Goal: Transaction & Acquisition: Purchase product/service

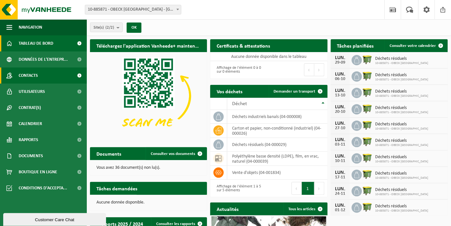
scroll to position [32, 0]
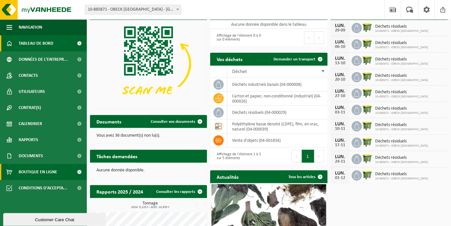
click at [44, 174] on span "Boutique en ligne" at bounding box center [38, 172] width 39 height 16
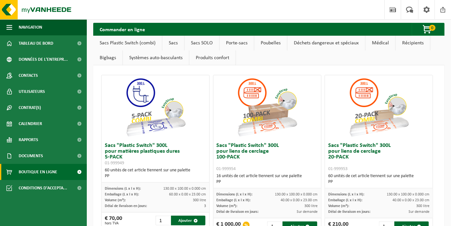
click at [236, 43] on link "Porte-sacs" at bounding box center [237, 43] width 34 height 15
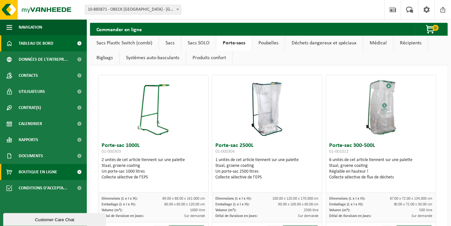
click at [34, 44] on span "Tableau de bord" at bounding box center [36, 43] width 35 height 16
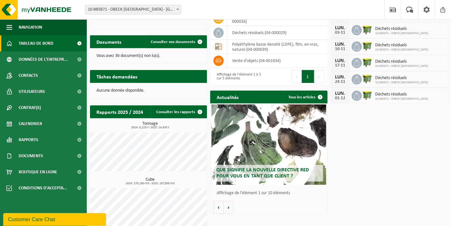
scroll to position [119, 0]
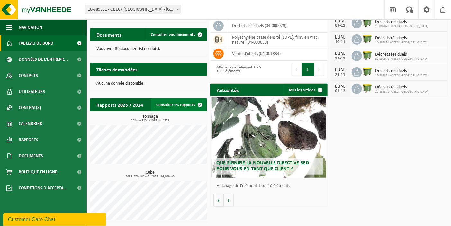
click at [175, 104] on link "Consulter les rapports" at bounding box center [178, 104] width 55 height 13
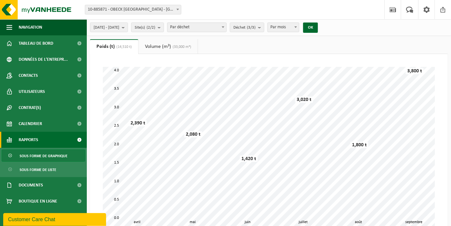
click at [166, 47] on link "Volume (m³) (33,000 m³)" at bounding box center [168, 46] width 59 height 15
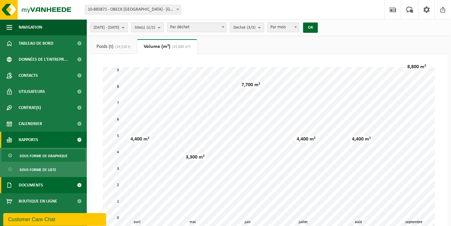
click at [79, 185] on span at bounding box center [79, 185] width 14 height 16
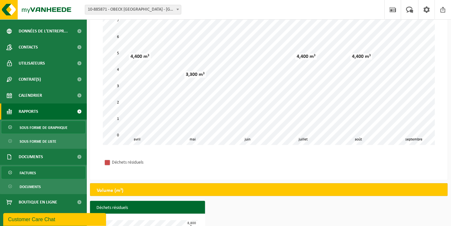
scroll to position [134, 0]
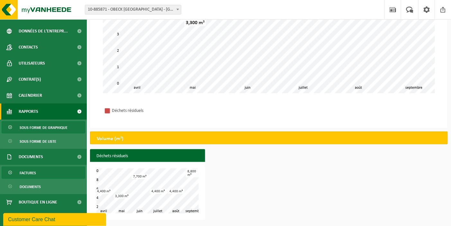
click at [30, 173] on span "Factures" at bounding box center [28, 173] width 16 height 12
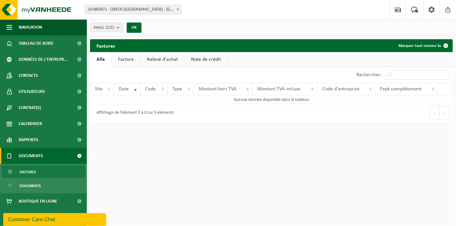
click at [124, 58] on link "Facture" at bounding box center [126, 59] width 29 height 15
click at [29, 187] on span "Documents" at bounding box center [30, 186] width 21 height 12
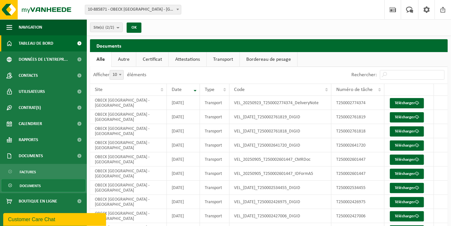
click at [34, 44] on span "Tableau de bord" at bounding box center [36, 43] width 35 height 16
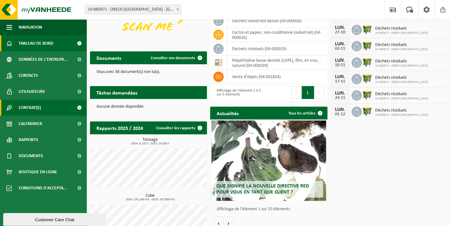
scroll to position [96, 0]
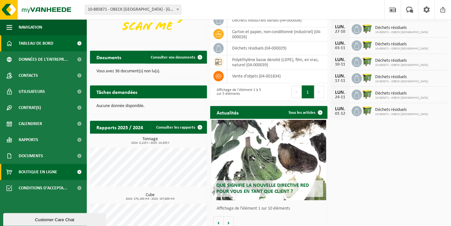
click at [44, 171] on span "Boutique en ligne" at bounding box center [38, 172] width 39 height 16
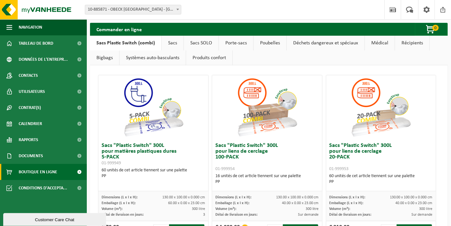
click at [230, 42] on link "Porte-sacs" at bounding box center [236, 43] width 34 height 15
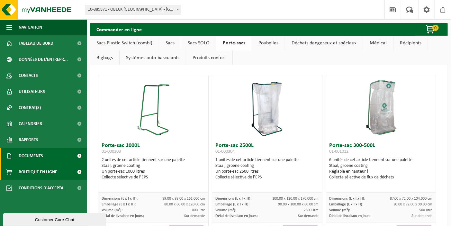
scroll to position [32, 0]
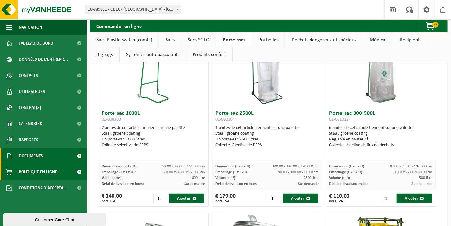
click at [36, 155] on span "Documents" at bounding box center [31, 156] width 24 height 16
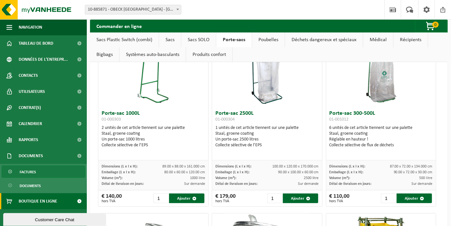
click at [32, 172] on span "Factures" at bounding box center [28, 172] width 16 height 12
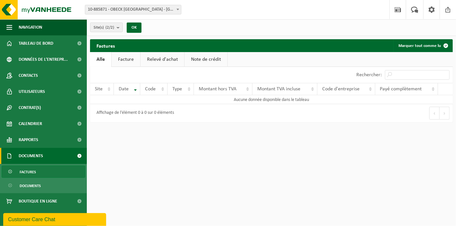
click at [128, 58] on link "Facture" at bounding box center [126, 59] width 29 height 15
click at [119, 25] on b "submit" at bounding box center [120, 27] width 6 height 9
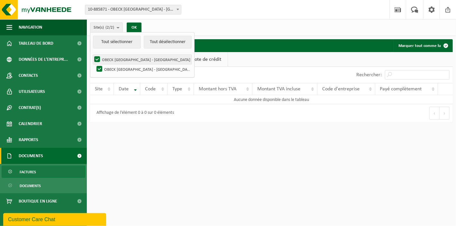
click at [124, 60] on label "OBECK BELGIUM - GHISLENGHIEN" at bounding box center [142, 60] width 99 height 10
click at [92, 55] on input "OBECK BELGIUM - GHISLENGHIEN" at bounding box center [92, 54] width 0 height 0
click at [113, 42] on button "Tout sélectionner" at bounding box center [117, 42] width 48 height 13
checkbox input "true"
click at [134, 28] on button "OK" at bounding box center [134, 27] width 15 height 10
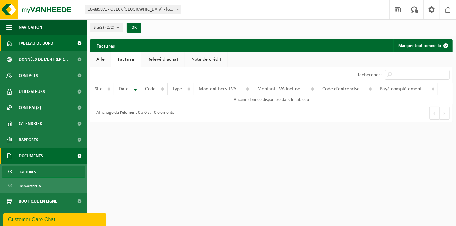
click at [29, 42] on span "Tableau de bord" at bounding box center [36, 43] width 35 height 16
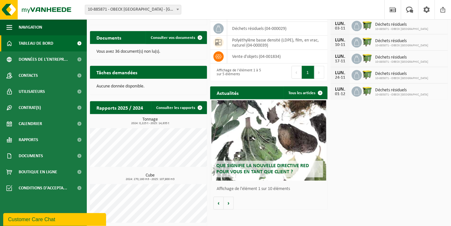
scroll to position [119, 0]
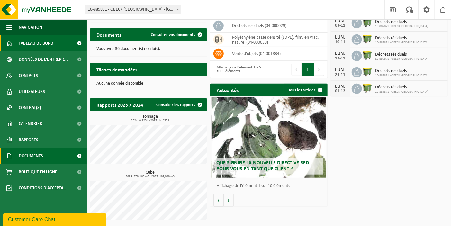
click at [37, 155] on span "Documents" at bounding box center [31, 156] width 24 height 16
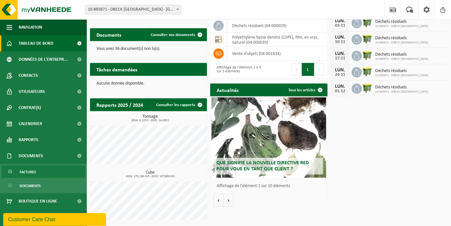
click at [10, 171] on span at bounding box center [10, 172] width 5 height 12
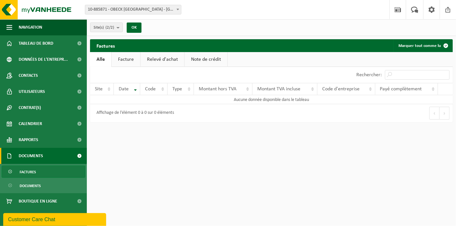
click at [129, 59] on link "Facture" at bounding box center [126, 59] width 29 height 15
click at [446, 45] on span at bounding box center [445, 45] width 13 height 13
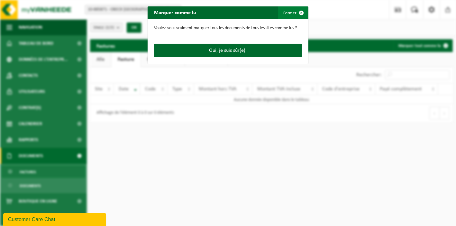
click at [300, 12] on span "button" at bounding box center [301, 12] width 13 height 13
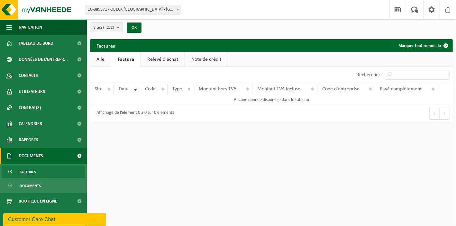
click at [164, 58] on link "Relevé d'achat" at bounding box center [163, 59] width 44 height 15
click at [200, 61] on link "Note de crédit" at bounding box center [206, 59] width 43 height 15
click at [100, 59] on link "Alle" at bounding box center [100, 59] width 21 height 15
click at [118, 27] on b "submit" at bounding box center [120, 27] width 6 height 9
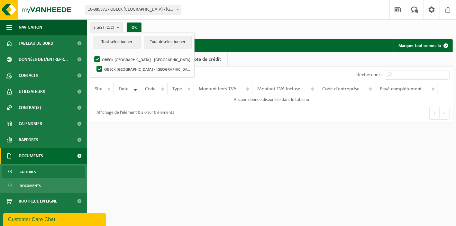
click at [178, 9] on b at bounding box center [177, 10] width 3 height 2
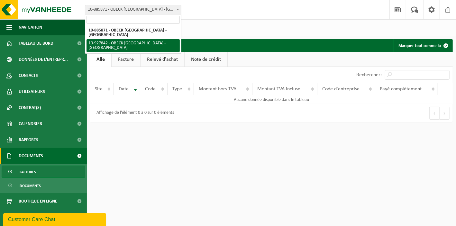
select select "133069"
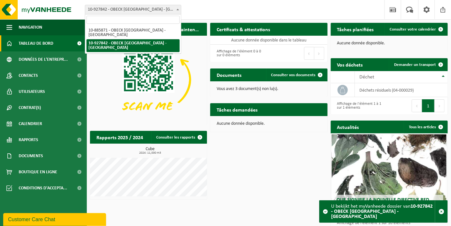
click at [178, 8] on span at bounding box center [178, 9] width 6 height 8
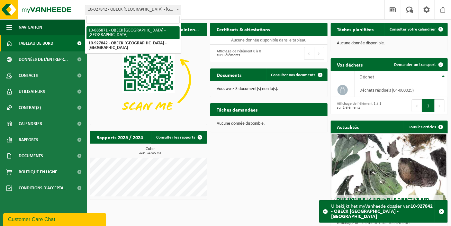
select select "113068"
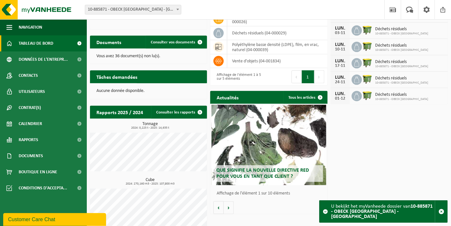
scroll to position [119, 0]
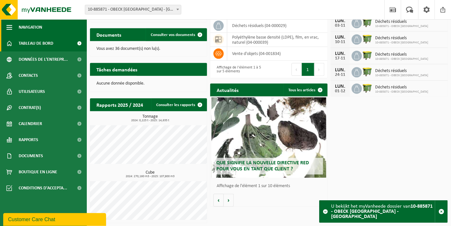
click at [11, 27] on span "button" at bounding box center [9, 27] width 6 height 16
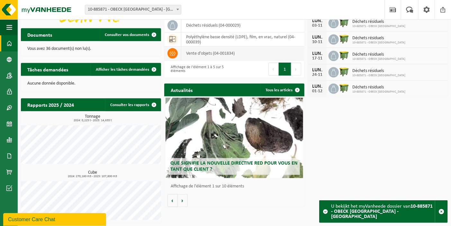
click at [172, 52] on icon at bounding box center [172, 53] width 6 height 6
click at [195, 51] on td "vente d'objets (04-001834)" at bounding box center [242, 54] width 123 height 14
drag, startPoint x: 195, startPoint y: 51, endPoint x: 238, endPoint y: 50, distance: 43.4
click at [238, 50] on td "vente d'objets (04-001834)" at bounding box center [242, 54] width 123 height 14
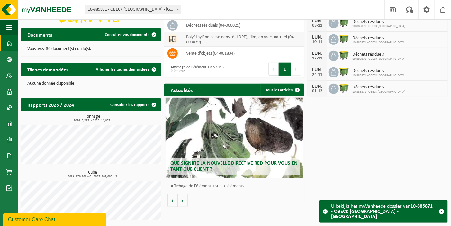
click at [223, 35] on td "polyéthylène basse densité (LDPE), film, en vrac, naturel (04-000039)" at bounding box center [242, 39] width 123 height 14
click at [247, 53] on td "vente d'objets (04-001834)" at bounding box center [242, 54] width 123 height 14
click at [172, 53] on icon at bounding box center [172, 53] width 6 height 4
click at [173, 53] on icon at bounding box center [172, 53] width 6 height 6
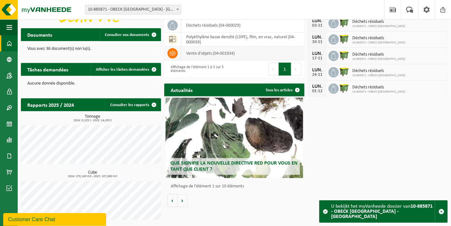
click at [173, 53] on icon at bounding box center [172, 53] width 6 height 6
click at [174, 53] on icon at bounding box center [172, 53] width 6 height 6
drag, startPoint x: 175, startPoint y: 53, endPoint x: 200, endPoint y: 53, distance: 25.4
click at [200, 53] on td "vente d'objets (04-001834)" at bounding box center [242, 54] width 123 height 14
click at [237, 51] on td "vente d'objets (04-001834)" at bounding box center [242, 54] width 123 height 14
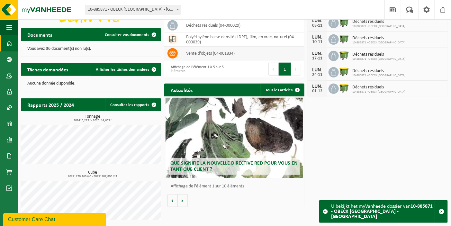
click at [237, 52] on td "vente d'objets (04-001834)" at bounding box center [242, 54] width 123 height 14
click at [239, 24] on td "déchets résiduels (04-000029)" at bounding box center [242, 26] width 123 height 14
click at [234, 40] on td "polyéthylène basse densité (LDPE), film, en vrac, naturel (04-000039)" at bounding box center [242, 39] width 123 height 14
click at [297, 68] on button "Suivant" at bounding box center [296, 69] width 10 height 13
click at [281, 71] on button "1" at bounding box center [285, 69] width 13 height 13
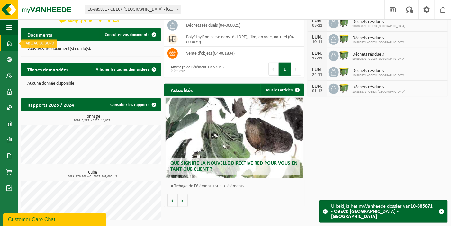
click at [10, 41] on span at bounding box center [9, 43] width 6 height 16
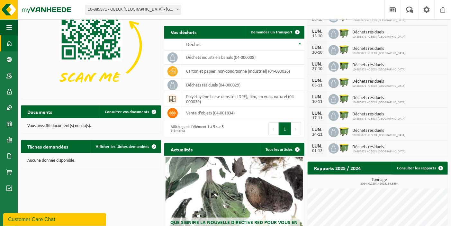
scroll to position [122, 0]
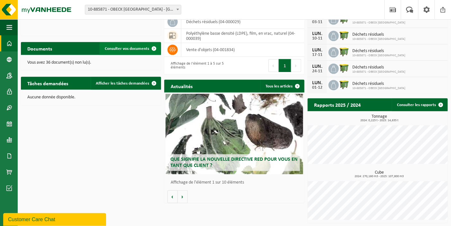
click at [121, 47] on span "Consulter vos documents" at bounding box center [127, 49] width 44 height 4
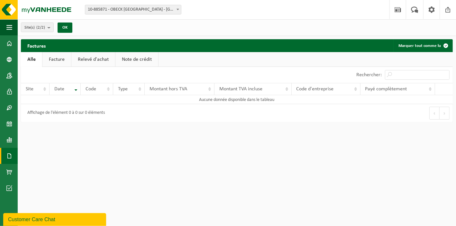
click at [54, 58] on link "Facture" at bounding box center [56, 59] width 29 height 15
click at [93, 58] on link "Relevé d'achat" at bounding box center [94, 59] width 44 height 15
click at [135, 59] on link "Note de crédit" at bounding box center [137, 59] width 43 height 15
click at [399, 9] on span at bounding box center [398, 9] width 10 height 19
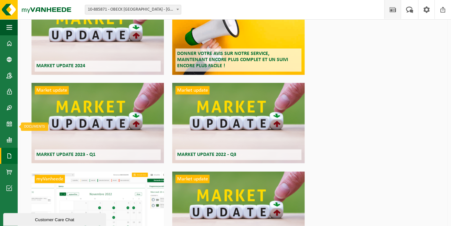
scroll to position [161, 0]
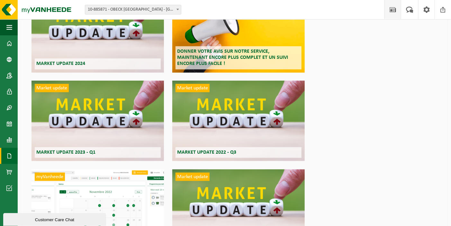
click at [8, 157] on span at bounding box center [9, 156] width 6 height 16
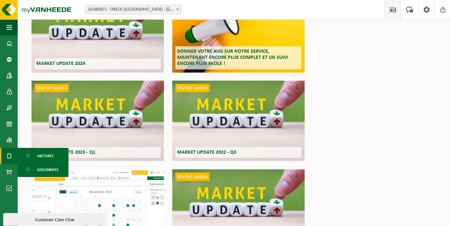
click at [46, 155] on span "Factures" at bounding box center [45, 156] width 16 height 12
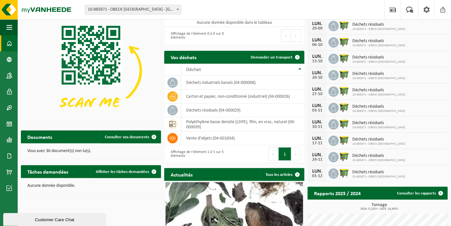
scroll to position [64, 0]
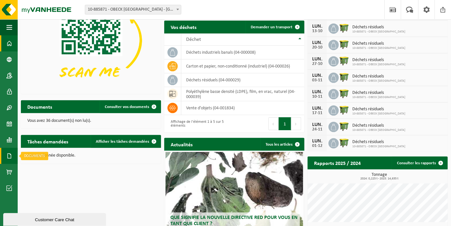
click at [8, 155] on span at bounding box center [9, 156] width 6 height 16
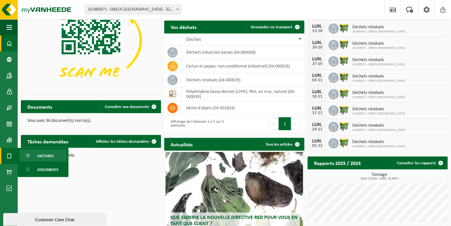
click at [46, 155] on span "Factures" at bounding box center [45, 156] width 16 height 12
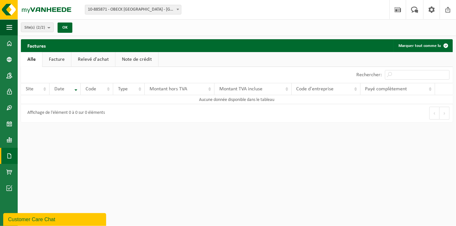
click at [58, 61] on link "Facture" at bounding box center [56, 59] width 29 height 15
click at [62, 57] on link "Facture" at bounding box center [56, 59] width 29 height 15
click at [9, 171] on span at bounding box center [9, 172] width 6 height 16
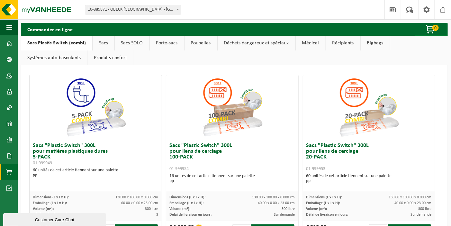
click at [165, 44] on link "Porte-sacs" at bounding box center [167, 43] width 34 height 15
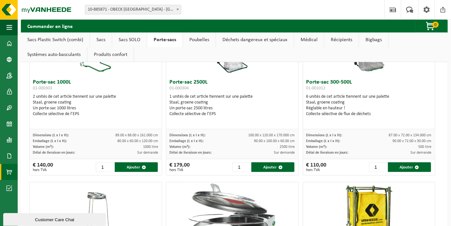
scroll to position [64, 0]
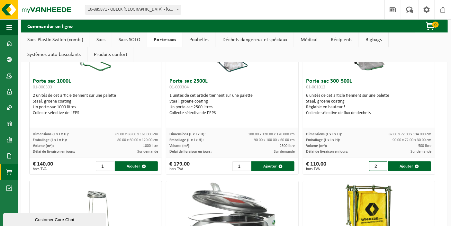
click at [379, 164] on input "2" at bounding box center [378, 166] width 18 height 10
click at [379, 164] on input "3" at bounding box center [378, 166] width 18 height 10
click at [401, 164] on button "Ajouter" at bounding box center [409, 166] width 43 height 10
type input "1"
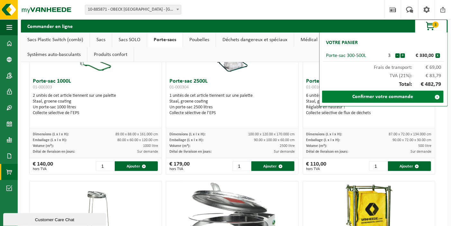
click at [374, 96] on link "Confirmer votre commande" at bounding box center [382, 97] width 121 height 12
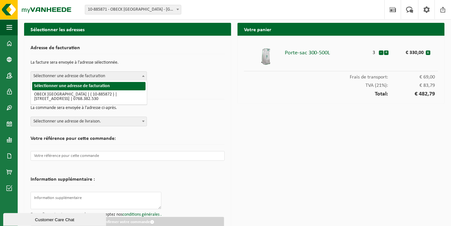
click at [143, 75] on b at bounding box center [143, 76] width 3 height 2
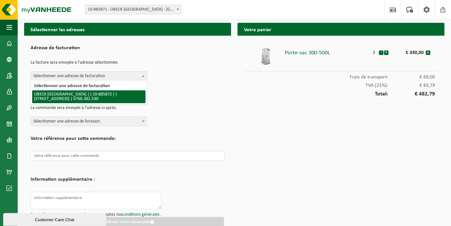
select select "113069"
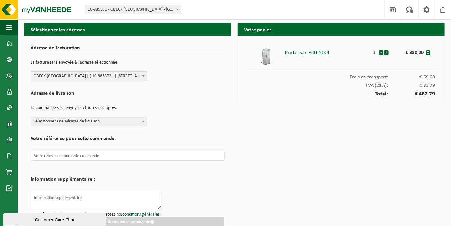
click at [144, 121] on b at bounding box center [143, 122] width 3 height 2
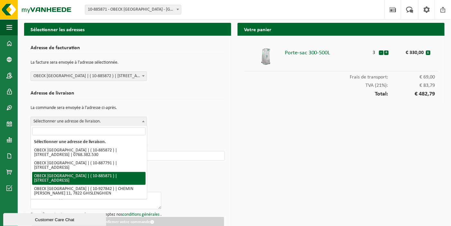
select select "113068"
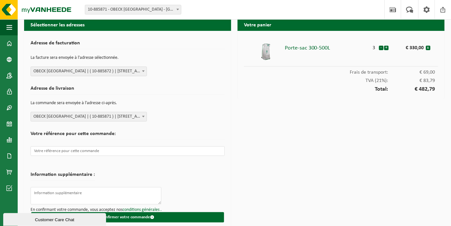
scroll to position [10, 0]
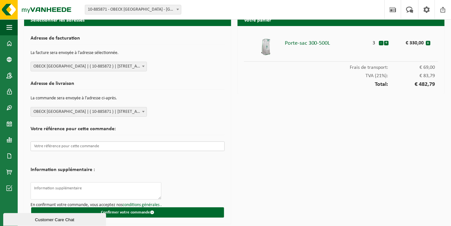
click at [61, 149] on input "text" at bounding box center [128, 146] width 194 height 10
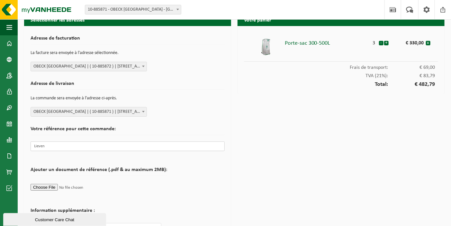
type input "Lieven"
click at [245, 108] on div "Votre panier Porte-sac 300-500L 3 - + € 330,00 x Frais de transport: € 69,00 TV…" at bounding box center [340, 140] width 213 height 255
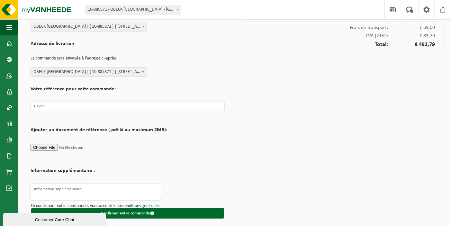
scroll to position [50, 0]
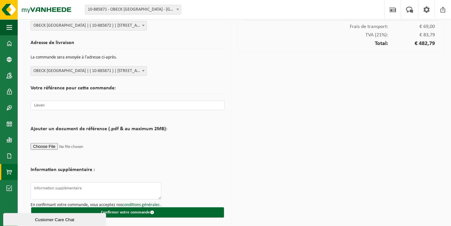
click at [10, 170] on span at bounding box center [9, 172] width 6 height 16
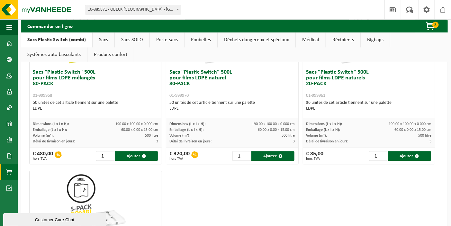
scroll to position [579, 0]
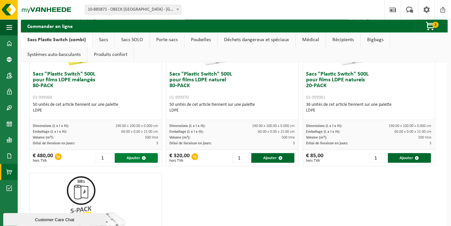
click at [143, 157] on span "button" at bounding box center [144, 158] width 4 height 4
click at [108, 155] on input "2" at bounding box center [105, 158] width 18 height 10
click at [133, 157] on button "Ajouter" at bounding box center [136, 158] width 43 height 10
type input "1"
click at [434, 24] on span "6" at bounding box center [435, 25] width 6 height 6
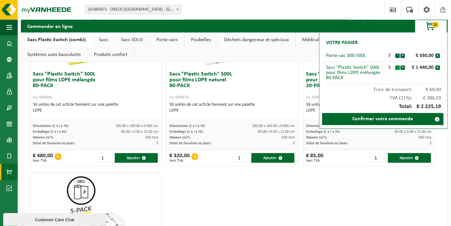
click at [397, 67] on button "-" at bounding box center [397, 67] width 4 height 4
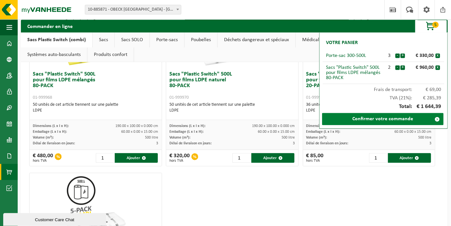
click at [393, 118] on link "Confirmer votre commande" at bounding box center [382, 119] width 121 height 12
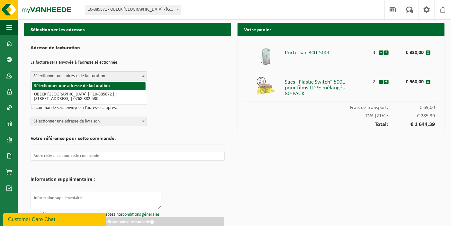
click at [143, 74] on span at bounding box center [143, 76] width 6 height 8
drag, startPoint x: 136, startPoint y: 94, endPoint x: 177, endPoint y: 80, distance: 42.9
click at [177, 80] on body "Site: 10-885871 - OBECK [GEOGRAPHIC_DATA] - [GEOGRAPHIC_DATA] 10-927842 - OBECK…" at bounding box center [225, 118] width 451 height 237
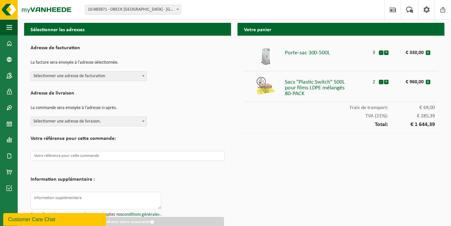
click at [189, 77] on div "Adresse de facturation La facture sera envoyée à l'adresse sélectionnée. Sélect…" at bounding box center [128, 61] width 194 height 39
click at [144, 121] on b at bounding box center [143, 122] width 3 height 2
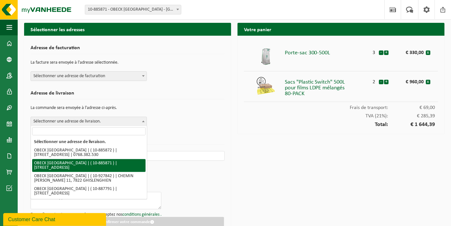
drag, startPoint x: 130, startPoint y: 167, endPoint x: 136, endPoint y: 166, distance: 5.5
select select "113068"
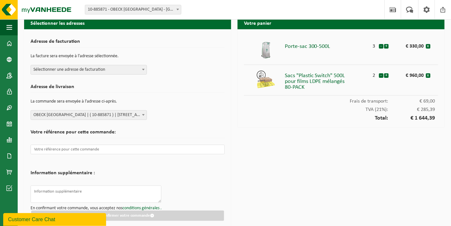
scroll to position [10, 0]
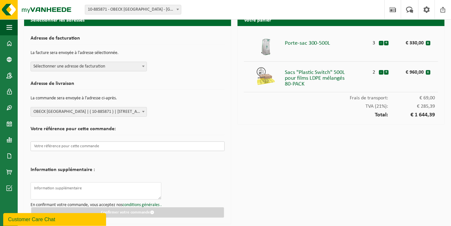
drag, startPoint x: 59, startPoint y: 146, endPoint x: 70, endPoint y: 145, distance: 10.9
click at [59, 146] on input "text" at bounding box center [128, 146] width 194 height 10
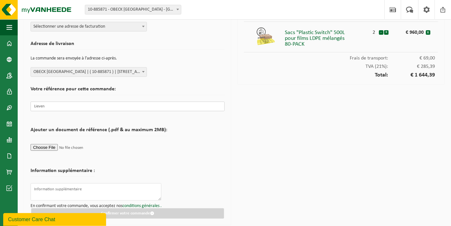
scroll to position [50, 0]
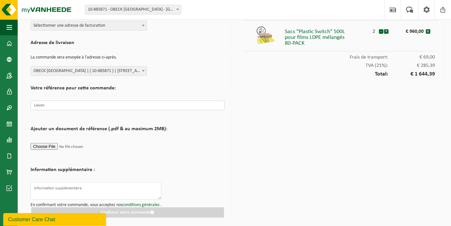
type input "Lieven"
click at [231, 151] on div "Sélectionner les adresses Adresse de facturation La facture sera envoyée à l'ad…" at bounding box center [127, 99] width 213 height 255
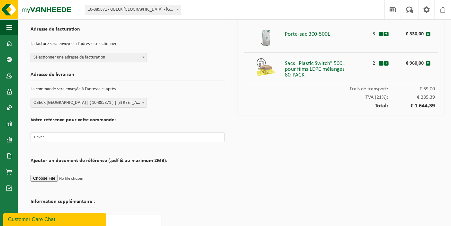
scroll to position [0, 0]
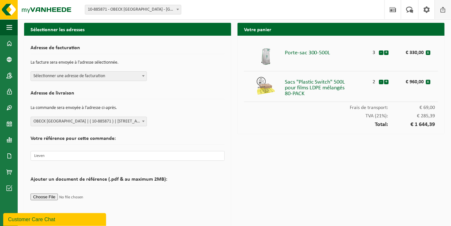
click at [442, 10] on span at bounding box center [443, 9] width 10 height 19
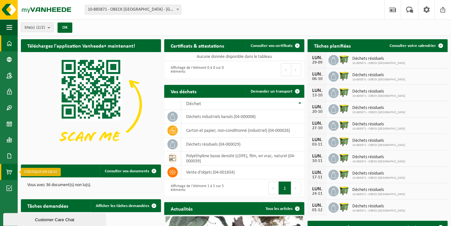
click at [9, 170] on span at bounding box center [9, 172] width 6 height 16
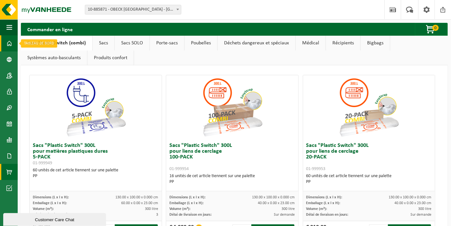
click at [8, 42] on span at bounding box center [9, 43] width 6 height 16
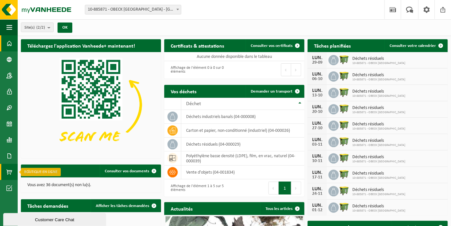
click at [9, 171] on span at bounding box center [9, 172] width 6 height 16
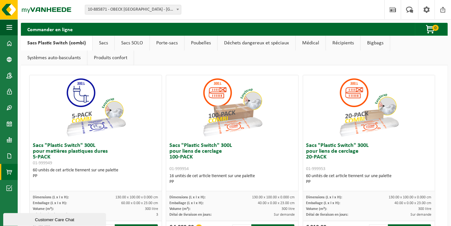
click at [102, 43] on link "Sacs" at bounding box center [104, 43] width 22 height 15
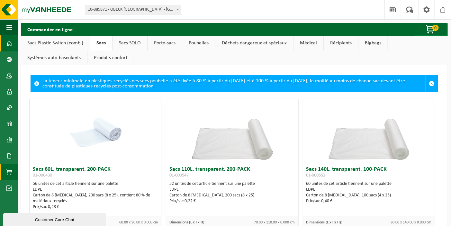
click at [9, 42] on span at bounding box center [9, 43] width 6 height 16
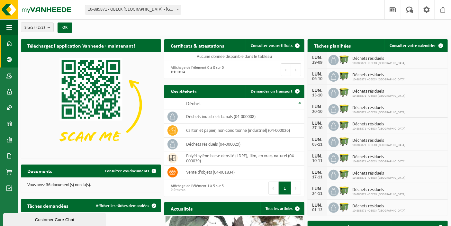
click at [11, 59] on span at bounding box center [9, 59] width 6 height 16
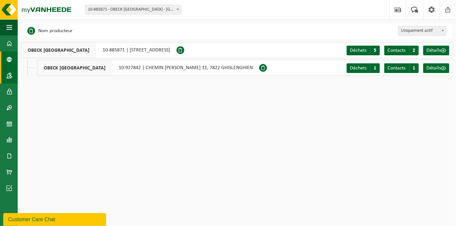
click at [9, 74] on span at bounding box center [9, 75] width 6 height 16
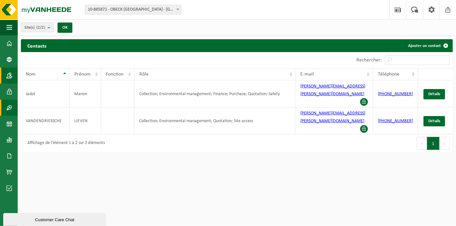
click at [9, 106] on span at bounding box center [9, 108] width 6 height 16
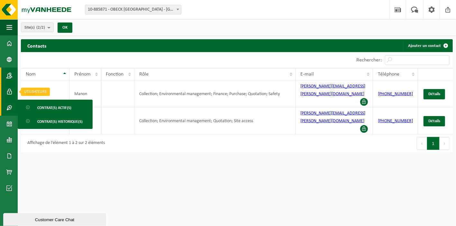
click at [10, 91] on span at bounding box center [9, 92] width 6 height 16
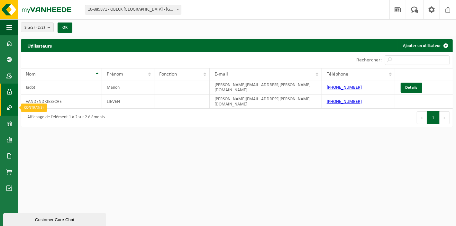
click at [9, 109] on span at bounding box center [9, 108] width 6 height 16
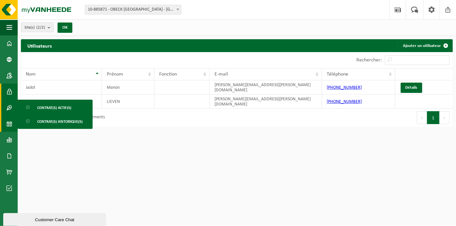
click at [9, 123] on span at bounding box center [9, 124] width 6 height 16
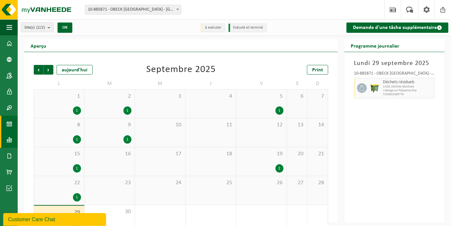
click at [9, 139] on span at bounding box center [9, 140] width 6 height 16
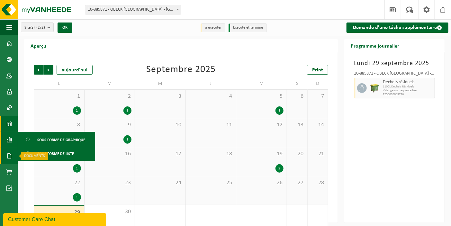
click at [8, 157] on span at bounding box center [9, 156] width 6 height 16
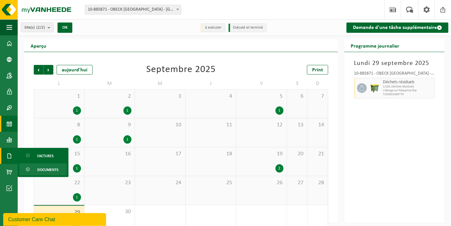
click at [46, 170] on span "Documents" at bounding box center [47, 170] width 21 height 12
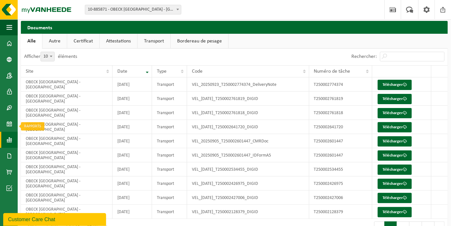
scroll to position [33, 0]
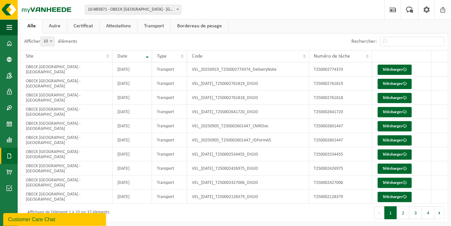
click at [8, 156] on span at bounding box center [9, 156] width 6 height 16
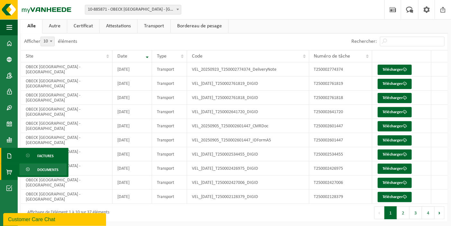
click at [10, 173] on span at bounding box center [9, 172] width 6 height 16
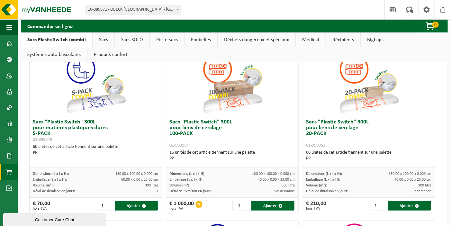
scroll to position [64, 0]
